Goal: Task Accomplishment & Management: Use online tool/utility

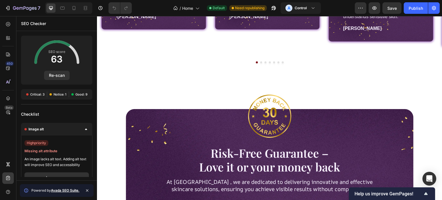
scroll to position [167, 0]
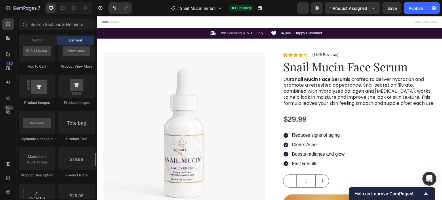
scroll to position [920, 0]
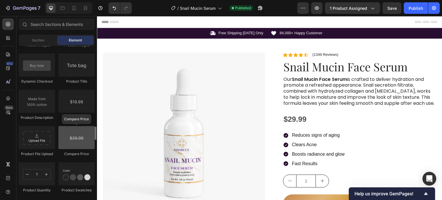
click at [67, 141] on div at bounding box center [76, 137] width 36 height 23
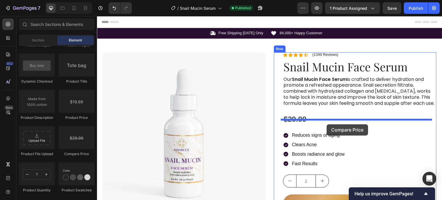
drag, startPoint x: 168, startPoint y: 156, endPoint x: 327, endPoint y: 124, distance: 161.9
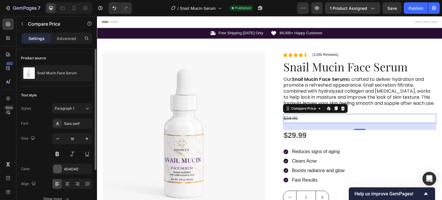
scroll to position [64, 0]
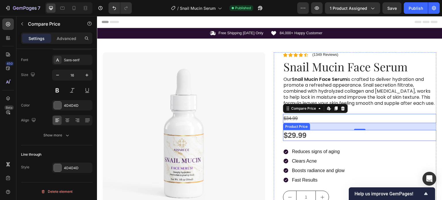
click at [294, 141] on div "$29.99" at bounding box center [359, 135] width 153 height 11
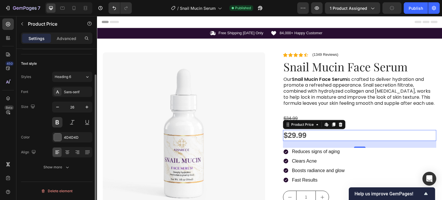
scroll to position [31, 0]
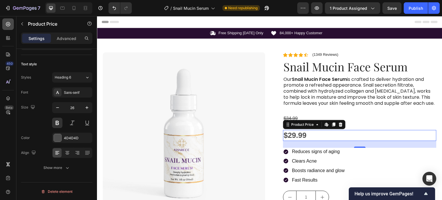
click at [10, 26] on icon at bounding box center [8, 24] width 6 height 6
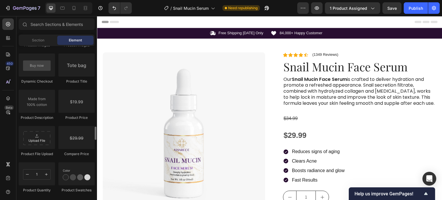
scroll to position [891, 0]
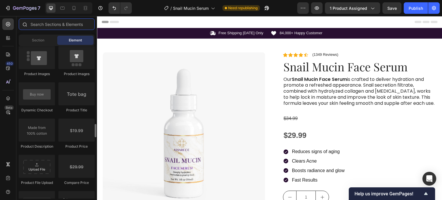
click at [63, 25] on input "text" at bounding box center [57, 23] width 76 height 11
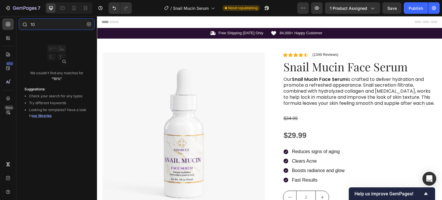
type input "1"
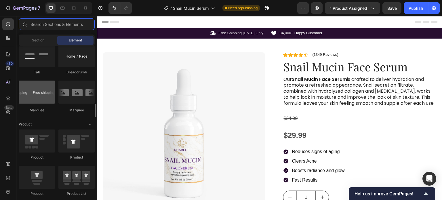
scroll to position [690, 0]
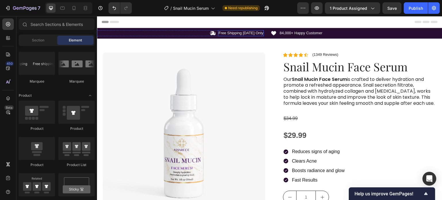
click at [230, 34] on p "Free Shipping [DATE] Only" at bounding box center [240, 33] width 45 height 5
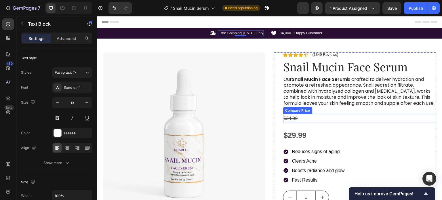
click at [325, 121] on div "$34.99" at bounding box center [359, 118] width 153 height 9
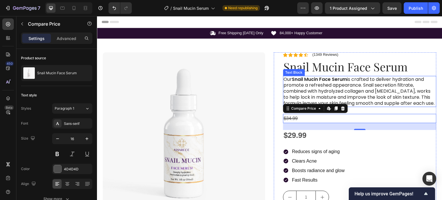
click at [388, 106] on p "Our Snail Mucin Face Serum is crafted to deliver hydration and promote a refres…" at bounding box center [359, 91] width 152 height 30
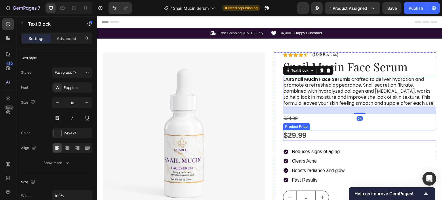
click at [407, 141] on div "$29.99" at bounding box center [359, 135] width 153 height 11
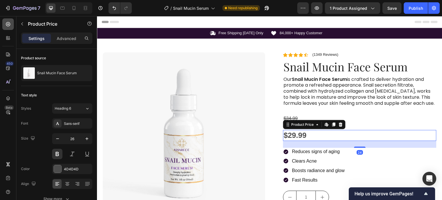
click at [8, 24] on icon at bounding box center [8, 24] width 6 height 6
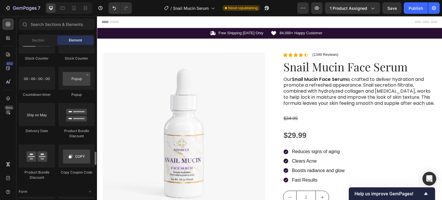
scroll to position [1236, 0]
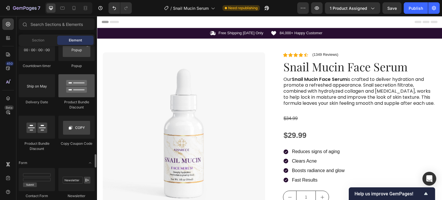
click at [73, 95] on div at bounding box center [76, 85] width 36 height 23
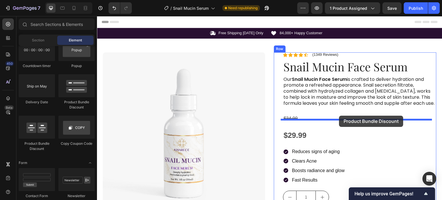
drag, startPoint x: 162, startPoint y: 103, endPoint x: 339, endPoint y: 116, distance: 177.0
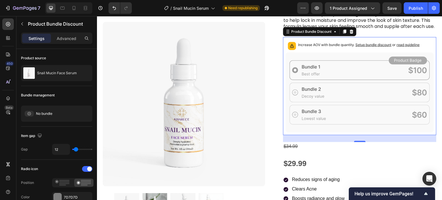
scroll to position [86, 0]
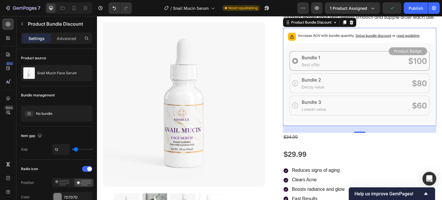
click at [373, 37] on span "Setup bundle discount" at bounding box center [373, 35] width 36 height 4
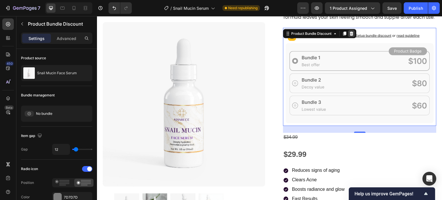
click at [350, 35] on icon at bounding box center [352, 33] width 4 height 4
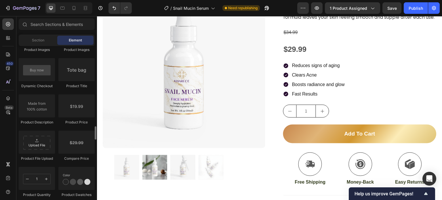
scroll to position [916, 0]
click at [36, 105] on div at bounding box center [37, 105] width 36 height 23
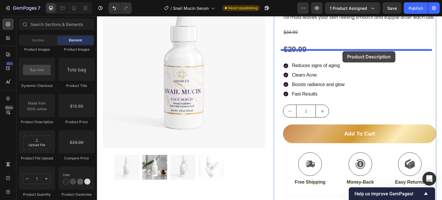
drag, startPoint x: 133, startPoint y: 121, endPoint x: 343, endPoint y: 51, distance: 221.7
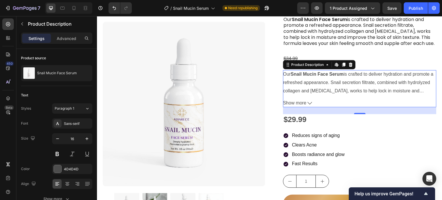
scroll to position [60, 0]
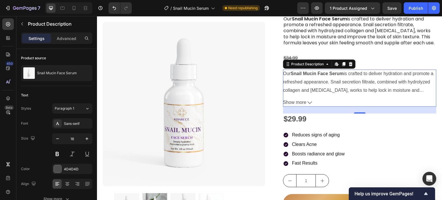
click at [298, 107] on span "Show more" at bounding box center [294, 102] width 23 height 8
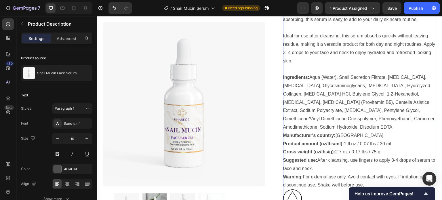
scroll to position [189, 0]
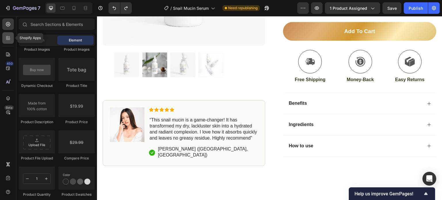
click at [9, 39] on icon at bounding box center [8, 38] width 6 height 6
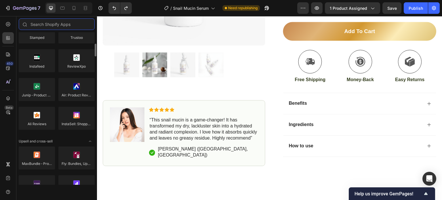
scroll to position [0, 0]
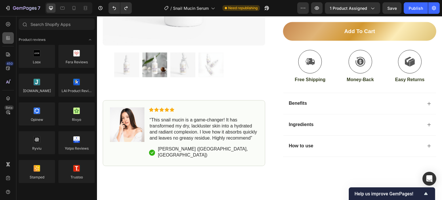
click at [7, 39] on icon at bounding box center [8, 38] width 6 height 6
click at [9, 23] on icon at bounding box center [8, 24] width 4 height 4
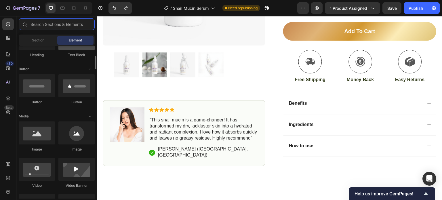
scroll to position [29, 0]
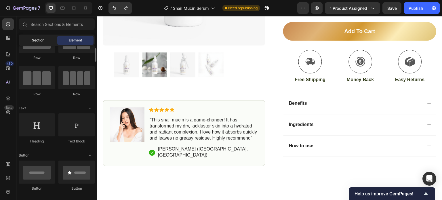
click at [44, 44] on div "Section" at bounding box center [38, 40] width 36 height 9
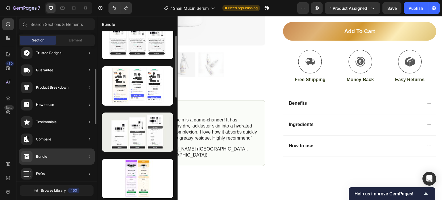
scroll to position [0, 0]
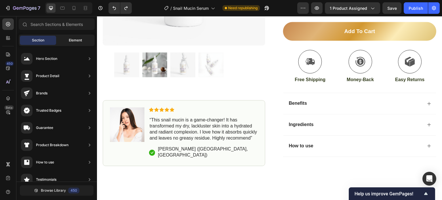
click at [78, 41] on span "Element" at bounding box center [75, 40] width 13 height 5
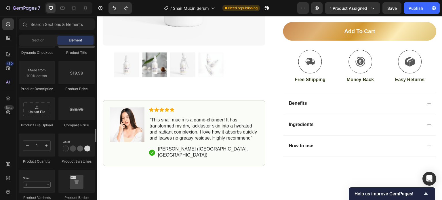
scroll to position [977, 0]
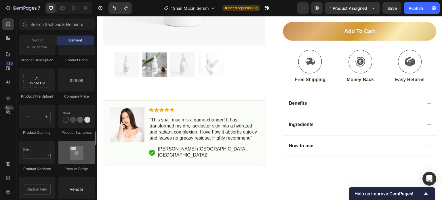
click at [69, 156] on div at bounding box center [76, 152] width 36 height 23
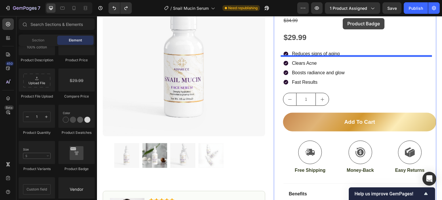
scroll to position [89, 0]
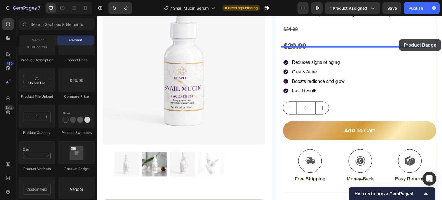
drag, startPoint x: 193, startPoint y: 155, endPoint x: 399, endPoint y: 39, distance: 236.0
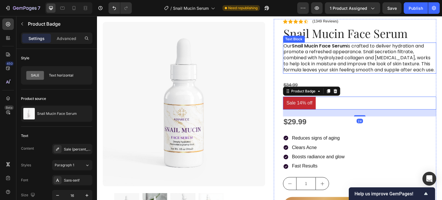
scroll to position [3, 0]
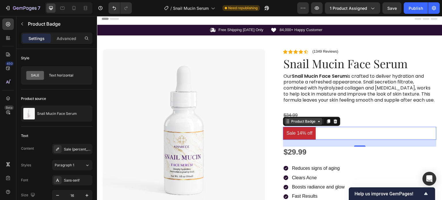
click at [308, 124] on div "Product Badge" at bounding box center [303, 121] width 26 height 5
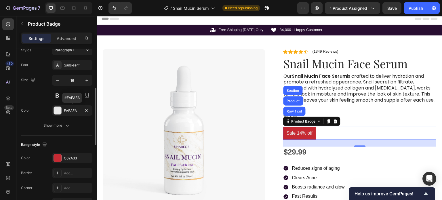
scroll to position [57, 0]
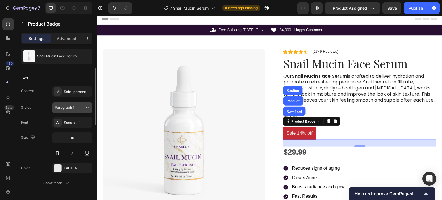
click at [87, 107] on icon at bounding box center [87, 108] width 5 height 6
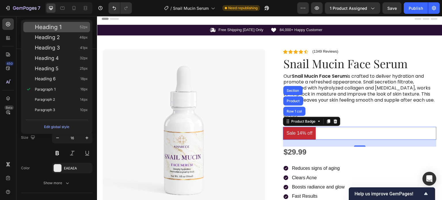
click at [62, 28] on div "Heading 1 52px" at bounding box center [61, 27] width 53 height 6
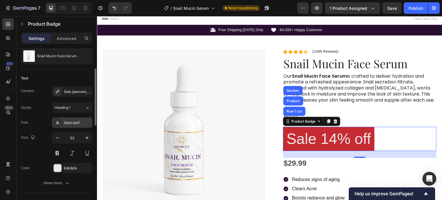
click at [81, 122] on div "Sans-serif" at bounding box center [77, 122] width 27 height 5
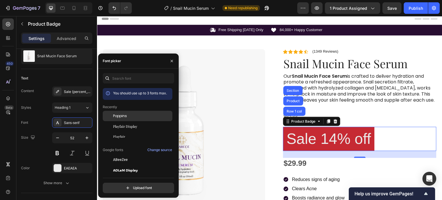
click at [124, 117] on span "Poppins" at bounding box center [120, 115] width 14 height 5
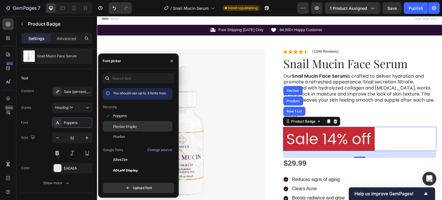
click at [119, 126] on span "Playfair Display" at bounding box center [125, 126] width 24 height 5
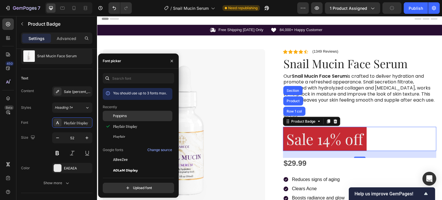
click at [120, 117] on span "Poppins" at bounding box center [120, 115] width 14 height 5
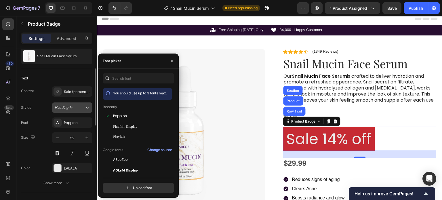
click at [78, 108] on div "Heading 1*" at bounding box center [66, 107] width 23 height 5
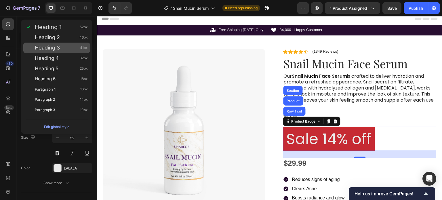
click at [68, 47] on div "Heading 3 41px" at bounding box center [61, 48] width 53 height 6
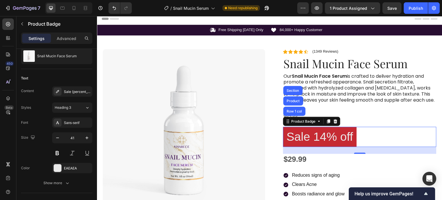
click at [77, 104] on button "Heading 3" at bounding box center [72, 107] width 40 height 10
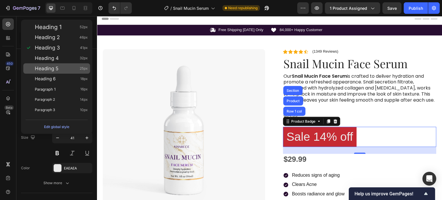
click at [62, 68] on div "Heading 5 25px" at bounding box center [61, 69] width 53 height 6
type input "25"
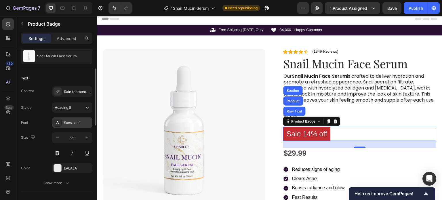
click at [79, 122] on div "Sans-serif" at bounding box center [77, 122] width 27 height 5
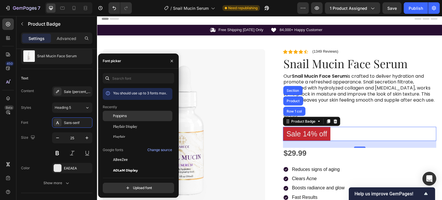
click at [114, 115] on span "Poppins" at bounding box center [120, 115] width 14 height 5
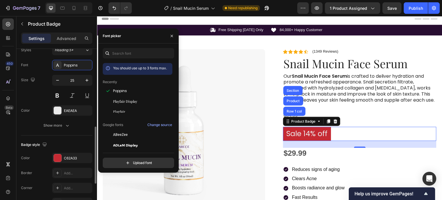
scroll to position [144, 0]
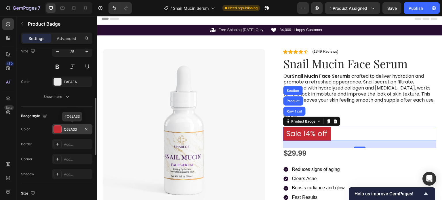
click at [67, 128] on div "C62A33" at bounding box center [72, 129] width 17 height 5
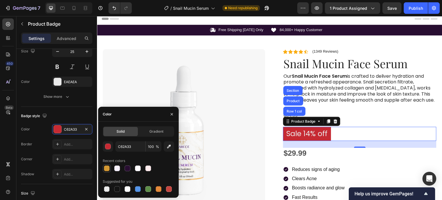
click at [104, 168] on div at bounding box center [107, 168] width 6 height 6
type input "D39833"
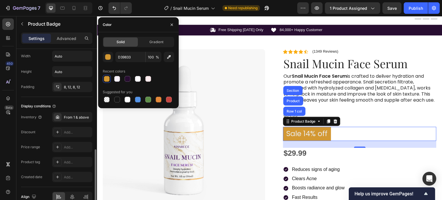
scroll to position [323, 0]
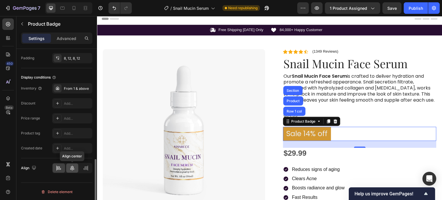
click at [74, 167] on icon at bounding box center [72, 168] width 6 height 6
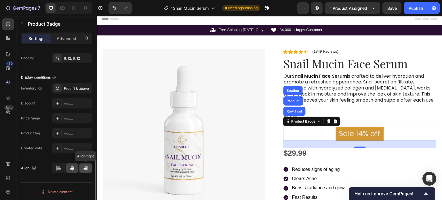
click at [86, 164] on div at bounding box center [85, 167] width 12 height 9
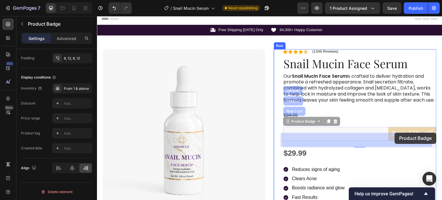
drag, startPoint x: 395, startPoint y: 141, endPoint x: 394, endPoint y: 128, distance: 13.3
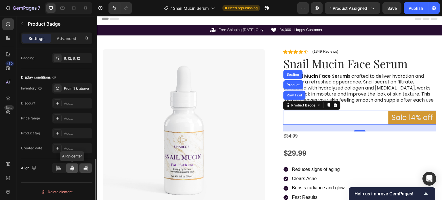
click at [72, 168] on icon at bounding box center [72, 168] width 6 height 6
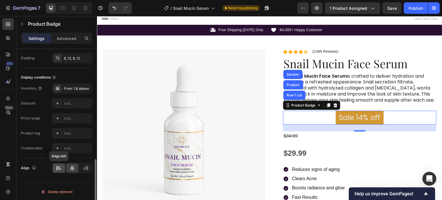
click at [60, 166] on icon at bounding box center [58, 166] width 3 height 1
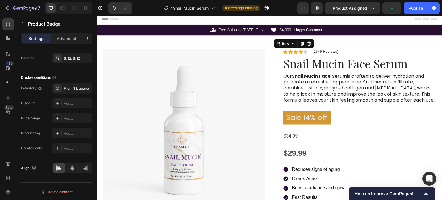
scroll to position [0, 0]
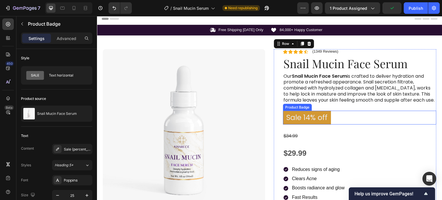
click at [316, 122] on pre "Sale 14% off" at bounding box center [307, 118] width 48 height 14
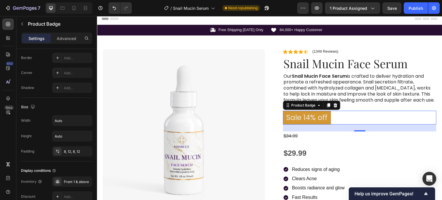
scroll to position [323, 0]
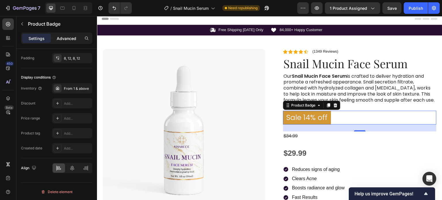
click at [73, 37] on p "Advanced" at bounding box center [67, 38] width 20 height 6
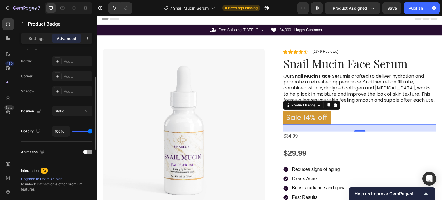
scroll to position [129, 0]
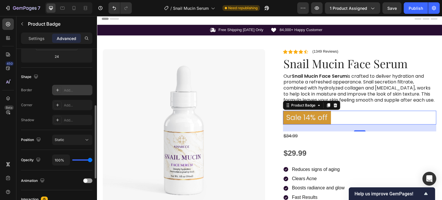
click at [58, 90] on icon at bounding box center [57, 90] width 5 height 5
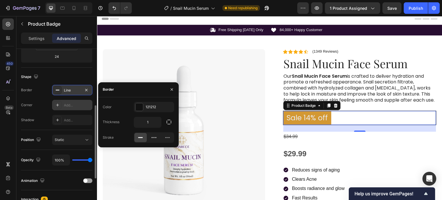
click at [73, 104] on div "Add..." at bounding box center [77, 105] width 27 height 5
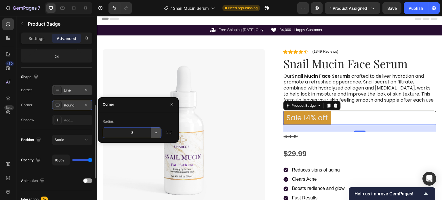
click at [158, 132] on icon "button" at bounding box center [156, 133] width 6 height 6
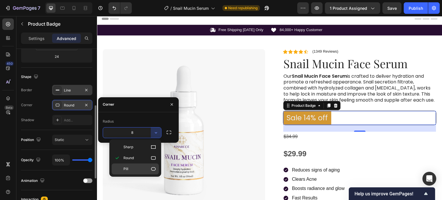
click at [155, 164] on div "Pill" at bounding box center [135, 168] width 47 height 11
type input "9999"
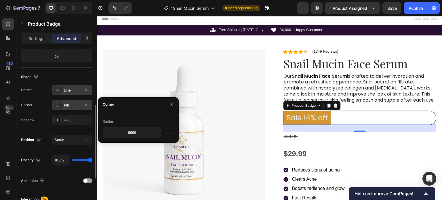
click at [363, 123] on div "Sale 14% off" at bounding box center [359, 118] width 153 height 14
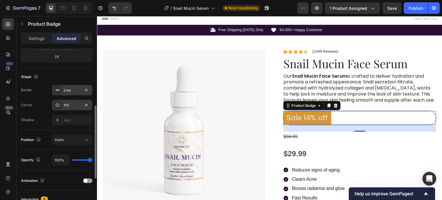
click at [328, 124] on pre "Sale 14% off" at bounding box center [307, 118] width 48 height 14
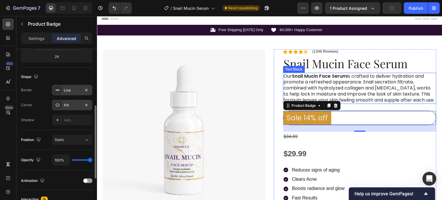
click at [353, 100] on p "Our Snail Mucin Face Serum is crafted to deliver hydration and promote a refres…" at bounding box center [359, 88] width 152 height 30
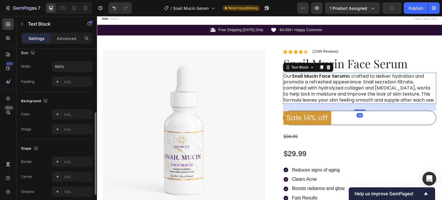
scroll to position [0, 0]
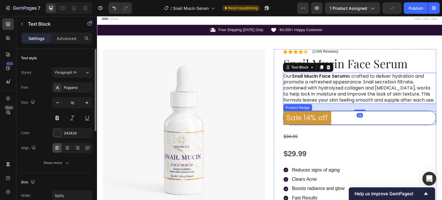
click at [317, 123] on pre "Sale 14% off" at bounding box center [307, 118] width 48 height 14
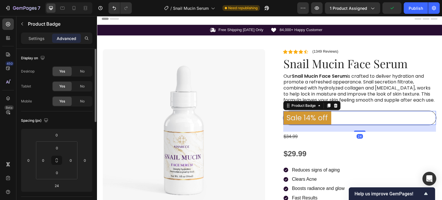
click at [377, 124] on div "Sale 14% off" at bounding box center [359, 118] width 153 height 14
click at [319, 125] on pre "Sale 14% off" at bounding box center [307, 118] width 48 height 14
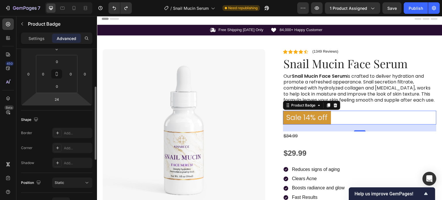
scroll to position [144, 0]
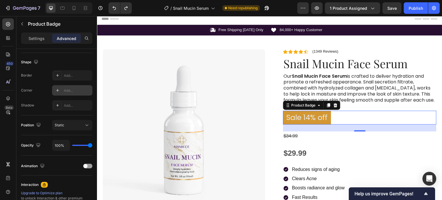
click at [70, 91] on div "Add..." at bounding box center [77, 90] width 27 height 5
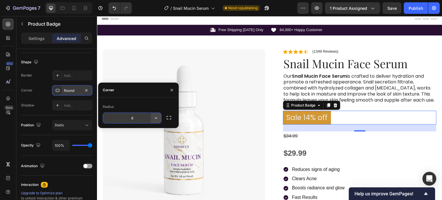
click at [157, 118] on icon "button" at bounding box center [156, 118] width 6 height 6
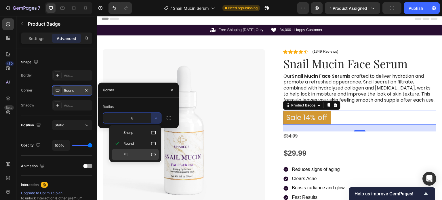
click at [149, 155] on p "Pill" at bounding box center [139, 155] width 33 height 6
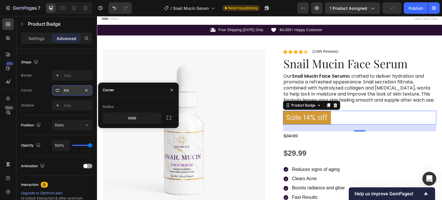
click at [297, 124] on pre "Sale 14% off" at bounding box center [307, 118] width 48 height 14
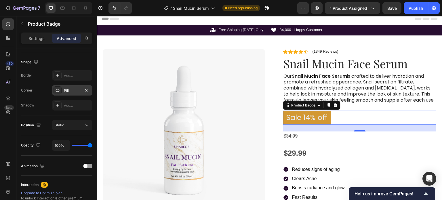
click at [297, 124] on pre "Sale 14% off" at bounding box center [307, 118] width 48 height 14
click at [83, 128] on button "Static" at bounding box center [72, 125] width 40 height 10
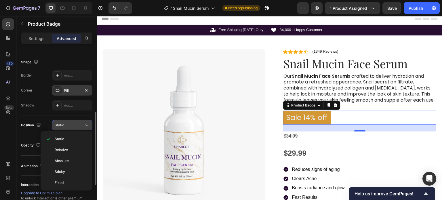
click at [85, 127] on icon at bounding box center [87, 125] width 6 height 6
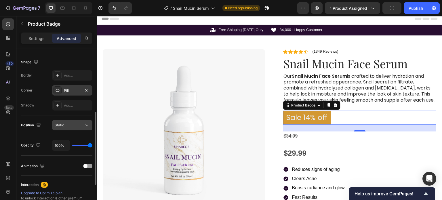
click at [85, 127] on icon at bounding box center [87, 125] width 6 height 6
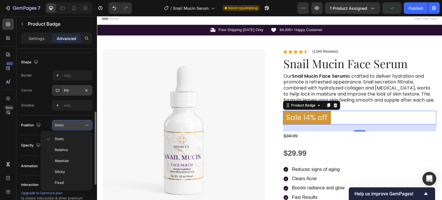
click at [85, 127] on icon at bounding box center [87, 125] width 6 height 6
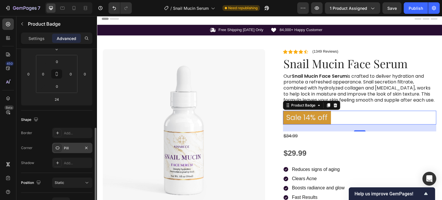
scroll to position [115, 0]
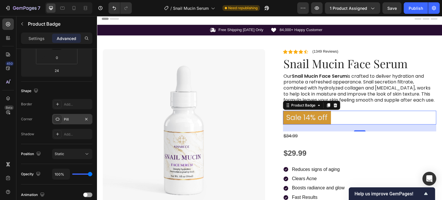
click at [68, 118] on div "Pill" at bounding box center [72, 119] width 17 height 5
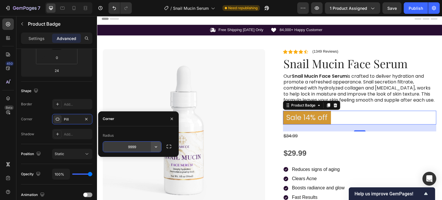
click at [154, 147] on icon "button" at bounding box center [156, 147] width 6 height 6
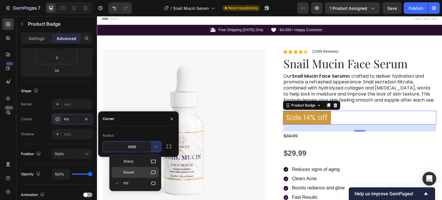
click at [144, 169] on p "Round" at bounding box center [139, 172] width 33 height 6
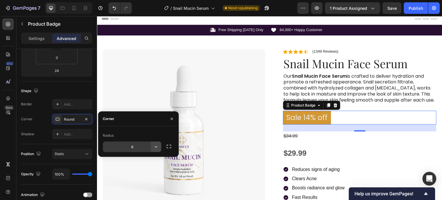
click at [157, 150] on button "button" at bounding box center [156, 146] width 10 height 10
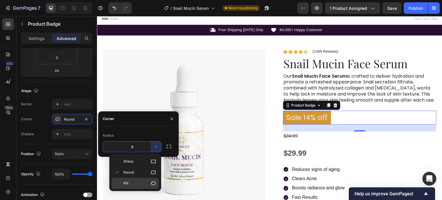
click at [151, 180] on icon at bounding box center [153, 183] width 6 height 6
type input "9999"
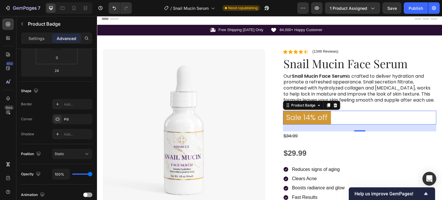
click at [311, 125] on pre "Sale 14% off" at bounding box center [307, 118] width 48 height 14
click at [300, 108] on div "Product Badge" at bounding box center [303, 105] width 26 height 5
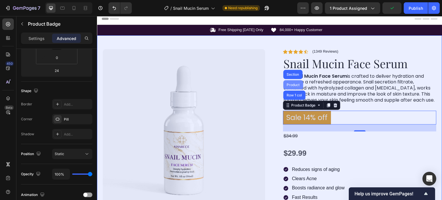
click at [294, 87] on div "Product" at bounding box center [292, 84] width 15 height 3
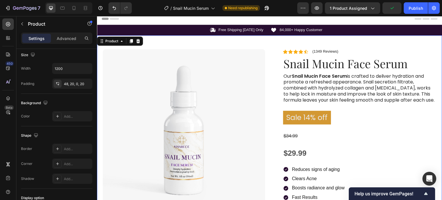
scroll to position [0, 0]
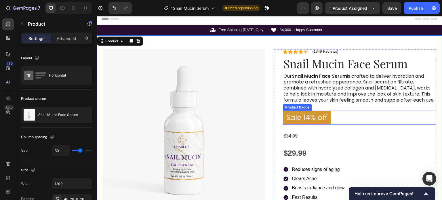
click at [319, 123] on pre "Sale 14% off" at bounding box center [307, 118] width 48 height 14
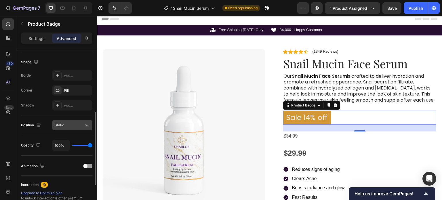
scroll to position [172, 0]
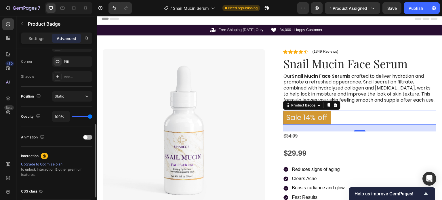
click at [87, 136] on div at bounding box center [87, 137] width 9 height 5
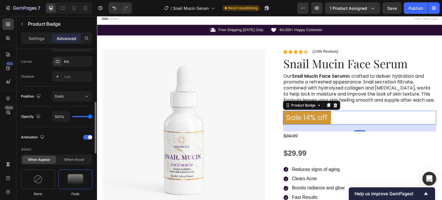
scroll to position [230, 0]
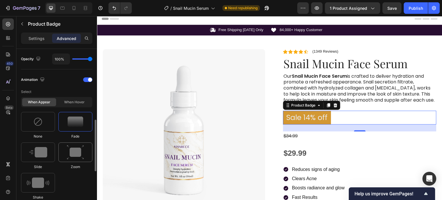
click at [78, 154] on img at bounding box center [75, 152] width 17 height 15
click at [49, 179] on img at bounding box center [38, 182] width 22 height 10
click at [44, 158] on div at bounding box center [38, 152] width 34 height 20
type input "1.7"
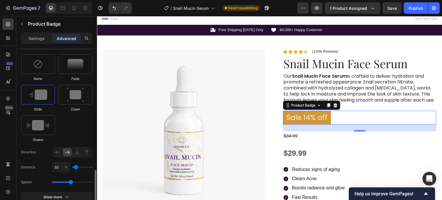
scroll to position [316, 0]
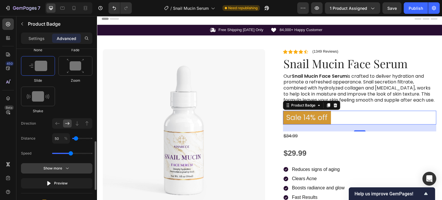
click at [47, 166] on div "Show more" at bounding box center [56, 168] width 27 height 6
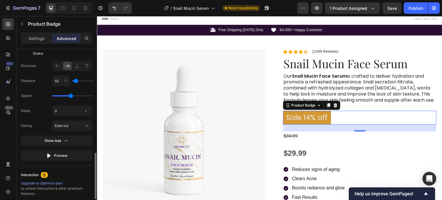
scroll to position [345, 0]
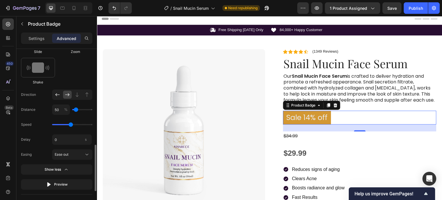
click at [59, 93] on icon at bounding box center [58, 95] width 6 height 6
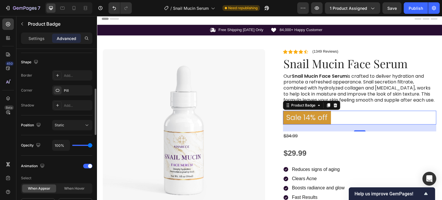
scroll to position [86, 0]
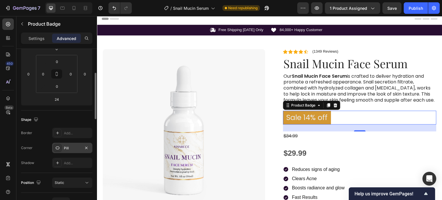
click at [61, 149] on div at bounding box center [57, 148] width 8 height 8
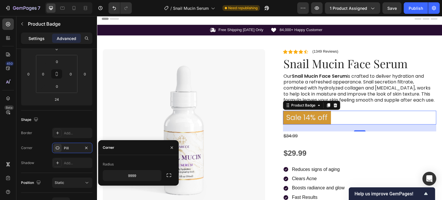
click at [33, 40] on p "Settings" at bounding box center [36, 38] width 16 height 6
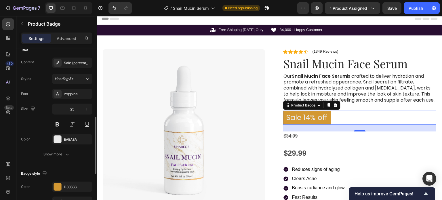
scroll to position [172, 0]
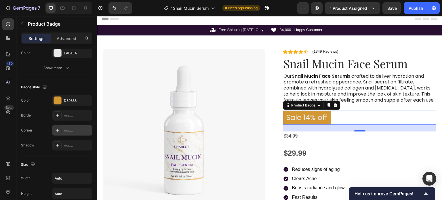
click at [75, 130] on div "Add..." at bounding box center [77, 130] width 27 height 5
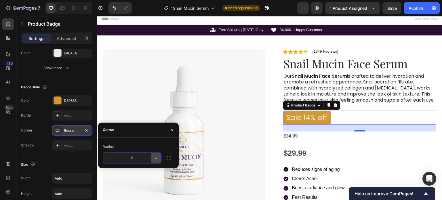
click at [156, 157] on icon "button" at bounding box center [156, 158] width 6 height 6
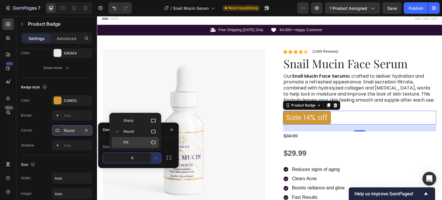
click at [152, 143] on icon at bounding box center [153, 142] width 5 height 3
type input "9999"
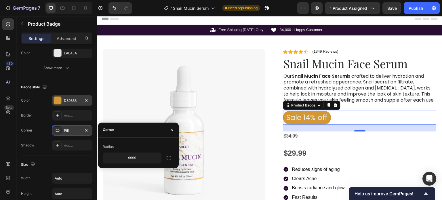
click at [72, 97] on div "D39833" at bounding box center [72, 100] width 40 height 10
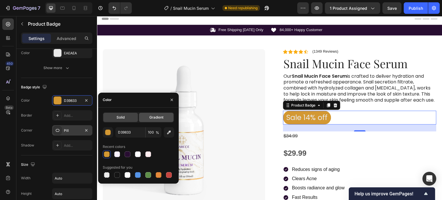
click at [148, 114] on div "Gradient" at bounding box center [156, 117] width 34 height 9
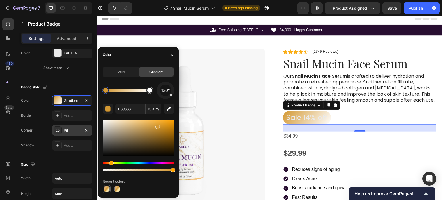
click at [108, 188] on div at bounding box center [107, 189] width 6 height 6
type input "C8884E"
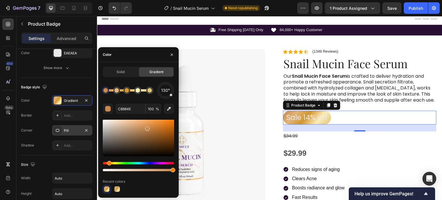
click at [296, 124] on pre "Sale 14% off" at bounding box center [307, 118] width 48 height 14
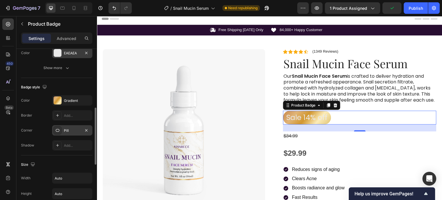
click at [74, 53] on div "EAEAEA" at bounding box center [72, 53] width 17 height 5
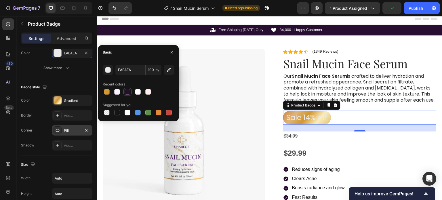
click at [126, 92] on div at bounding box center [127, 92] width 6 height 6
type input "280E31"
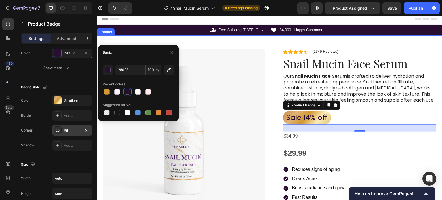
click at [374, 41] on div "Product Images Image Icon Icon Icon Icon Icon Icon List “This snail mucin is a …" at bounding box center [269, 203] width 345 height 337
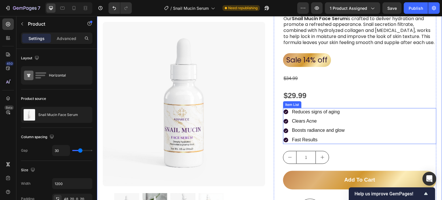
scroll to position [32, 0]
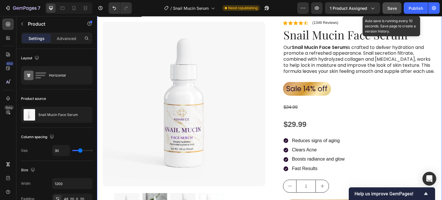
click at [388, 7] on span "Save" at bounding box center [391, 8] width 9 height 5
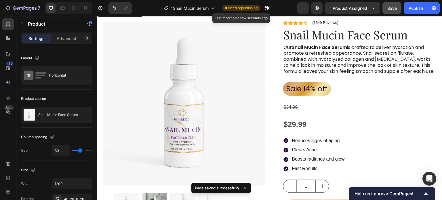
click at [237, 9] on span "Need republishing" at bounding box center [242, 7] width 29 height 5
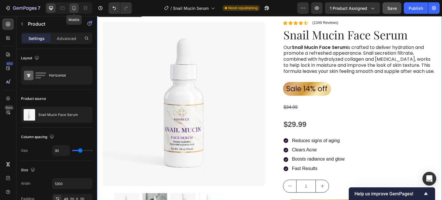
click at [73, 11] on div at bounding box center [73, 7] width 9 height 9
type input "0"
type input "100%"
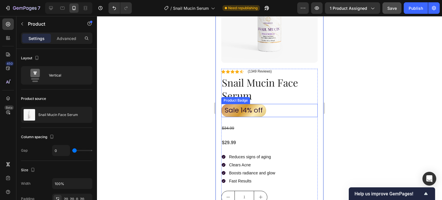
scroll to position [88, 0]
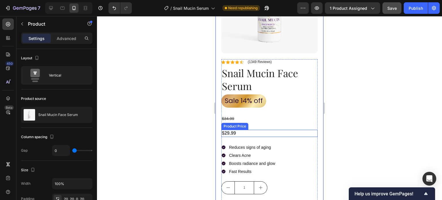
click at [236, 130] on div "$29.99" at bounding box center [269, 133] width 96 height 7
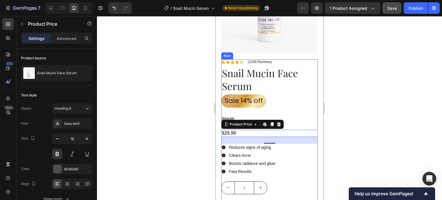
click at [293, 114] on div "$34.99" at bounding box center [269, 118] width 96 height 8
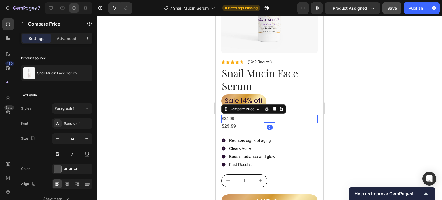
drag, startPoint x: 270, startPoint y: 124, endPoint x: 271, endPoint y: 115, distance: 9.8
click at [271, 115] on div "$34.99 Compare Price Edit content in Shopify 0 Compare Price Edit content in Sh…" at bounding box center [269, 118] width 96 height 8
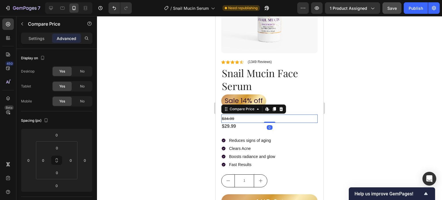
click at [394, 4] on button "Save" at bounding box center [391, 7] width 19 height 11
click at [50, 8] on icon at bounding box center [51, 8] width 6 height 6
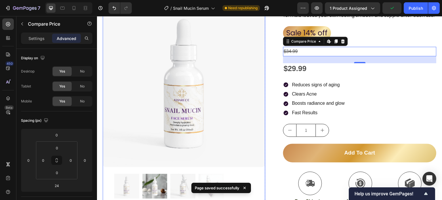
scroll to position [104, 0]
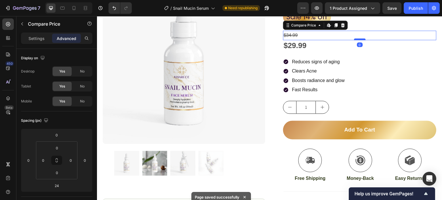
drag, startPoint x: 354, startPoint y: 51, endPoint x: 351, endPoint y: 44, distance: 8.4
click at [354, 40] on div at bounding box center [359, 39] width 11 height 2
type input "0"
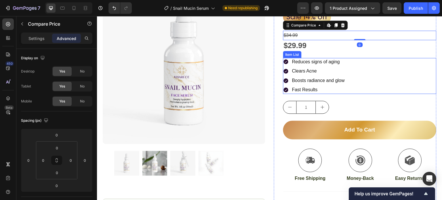
scroll to position [47, 0]
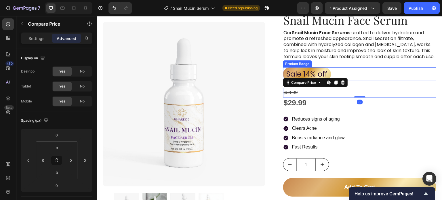
click at [392, 73] on div "Sale 14% off" at bounding box center [359, 74] width 153 height 14
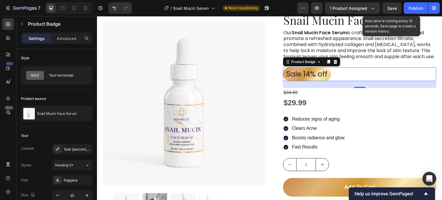
click at [392, 6] on span "Save" at bounding box center [391, 8] width 9 height 5
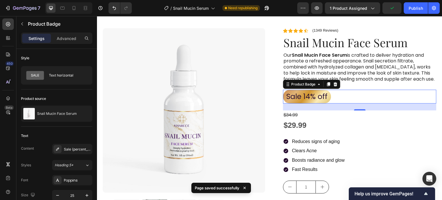
scroll to position [18, 0]
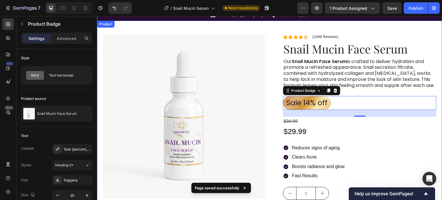
click at [270, 36] on div "Product Images Image Icon Icon Icon Icon Icon Icon List “This snail mucin is a …" at bounding box center [269, 186] width 345 height 330
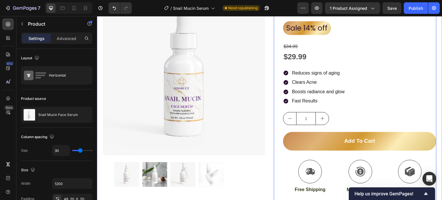
scroll to position [47, 0]
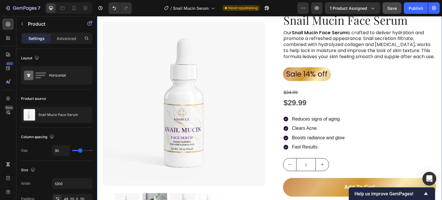
click at [397, 8] on button "Save" at bounding box center [391, 7] width 19 height 11
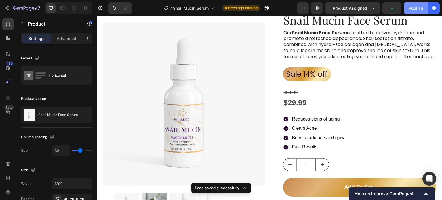
click at [417, 7] on div "Publish" at bounding box center [415, 8] width 14 height 6
click at [75, 8] on icon at bounding box center [73, 8] width 3 height 4
type input "0"
type input "100%"
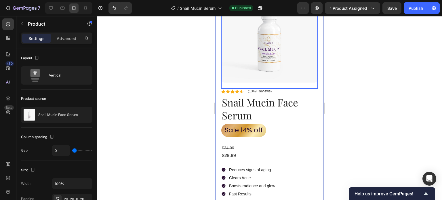
scroll to position [59, 0]
